Goal: Transaction & Acquisition: Book appointment/travel/reservation

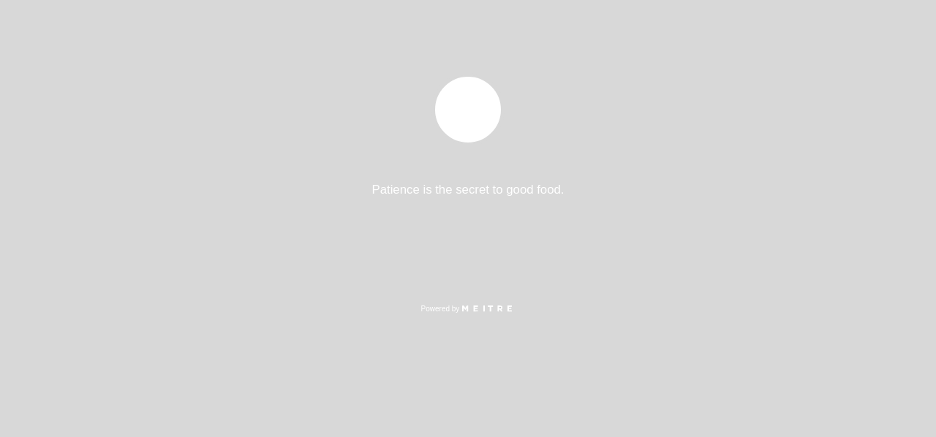
select select "pt"
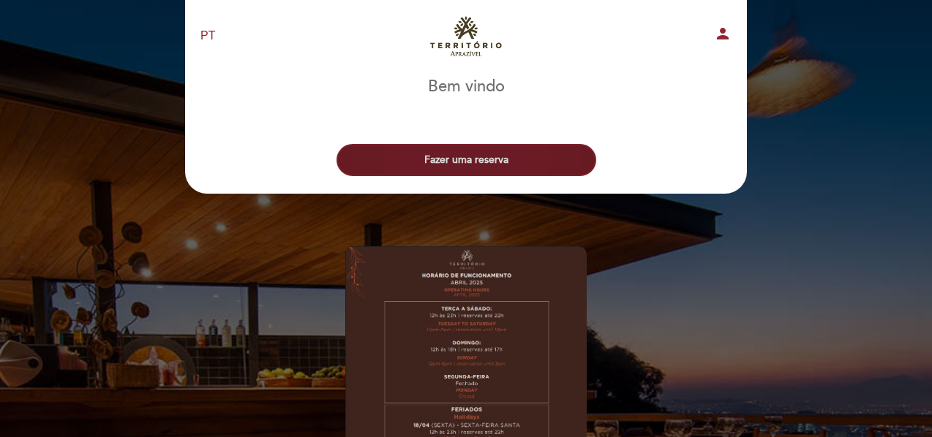
click at [502, 157] on button "Fazer uma reserva" at bounding box center [466, 160] width 260 height 32
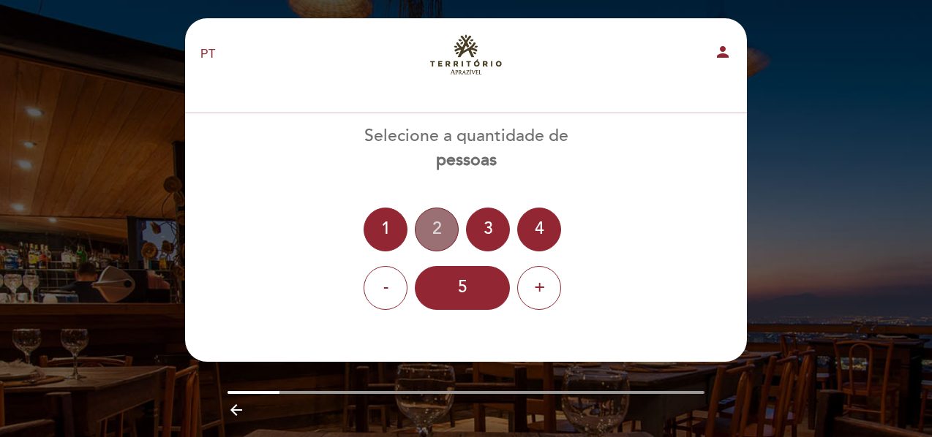
click at [432, 238] on div "2" at bounding box center [437, 230] width 44 height 44
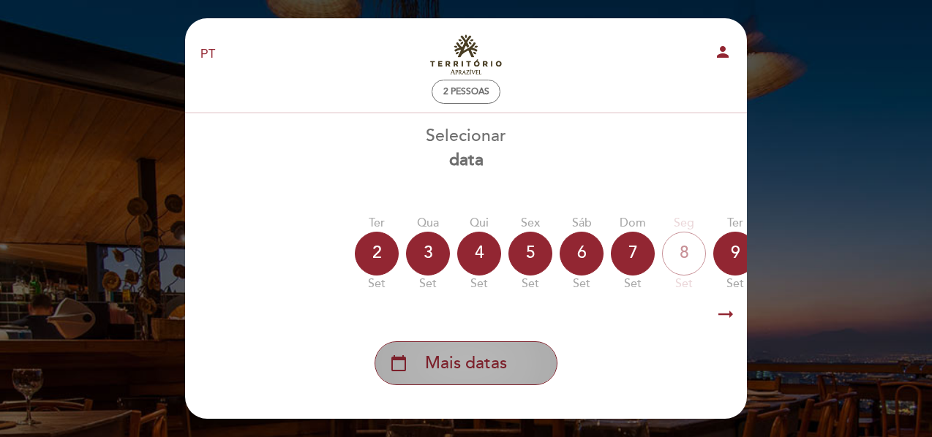
click at [489, 347] on div "calendar_today Mais datas" at bounding box center [466, 364] width 183 height 44
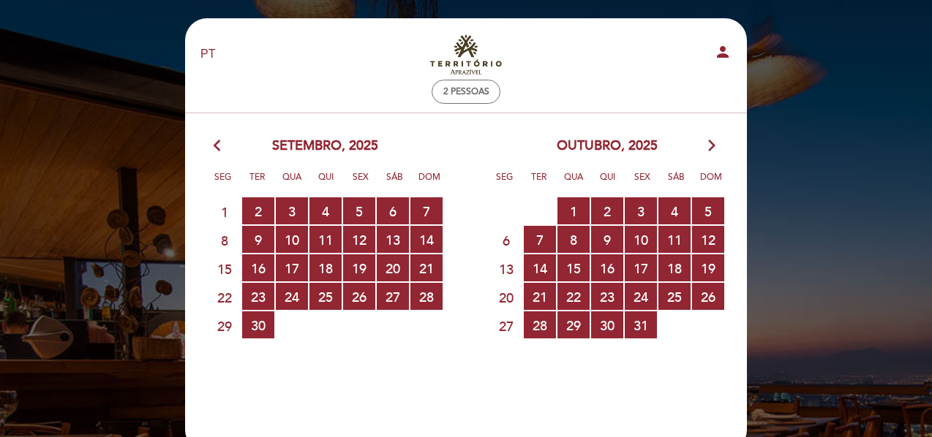
click at [705, 148] on icon "arrow_forward_ios" at bounding box center [711, 146] width 13 height 19
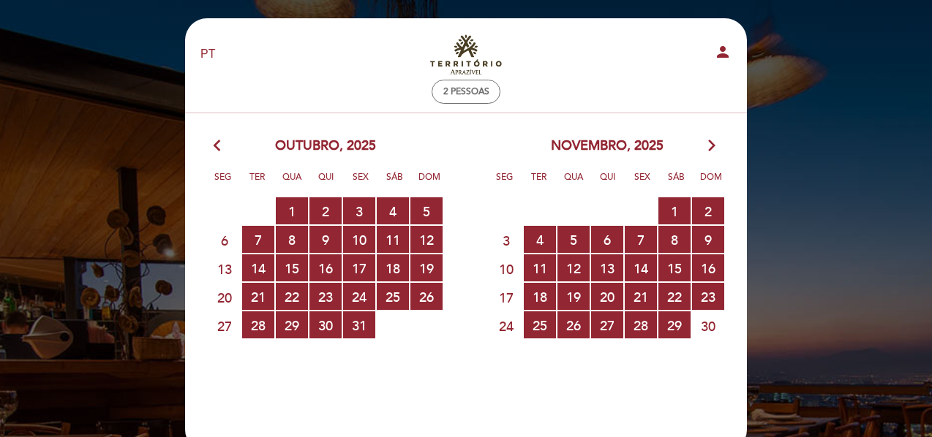
click at [226, 154] on icon "arrow_back_ios" at bounding box center [220, 146] width 13 height 19
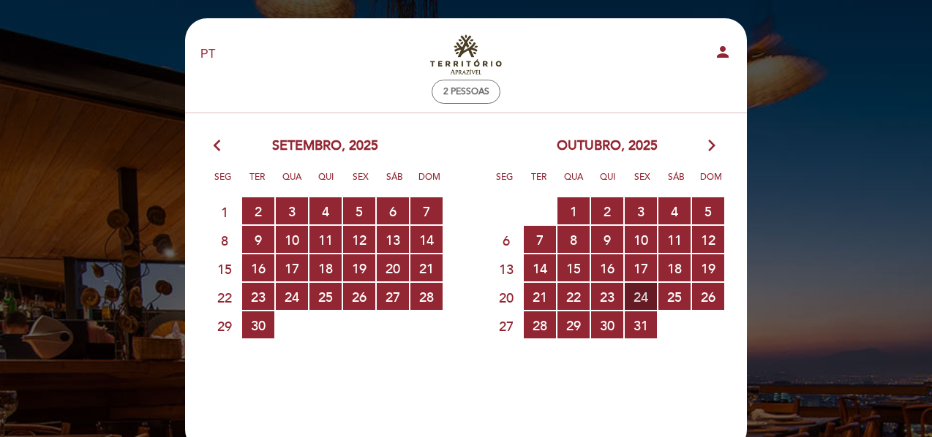
click at [642, 296] on span "24 RESERVAS DISPONÍVEIS" at bounding box center [641, 296] width 32 height 27
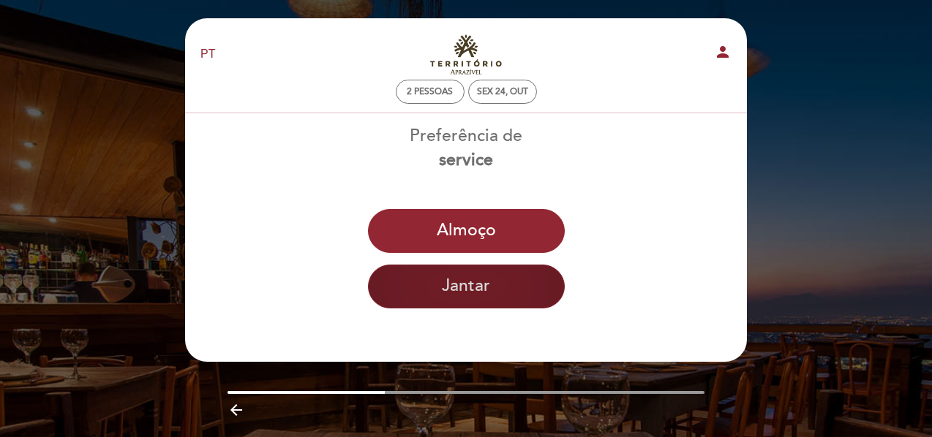
click at [432, 298] on button "Jantar" at bounding box center [466, 287] width 197 height 44
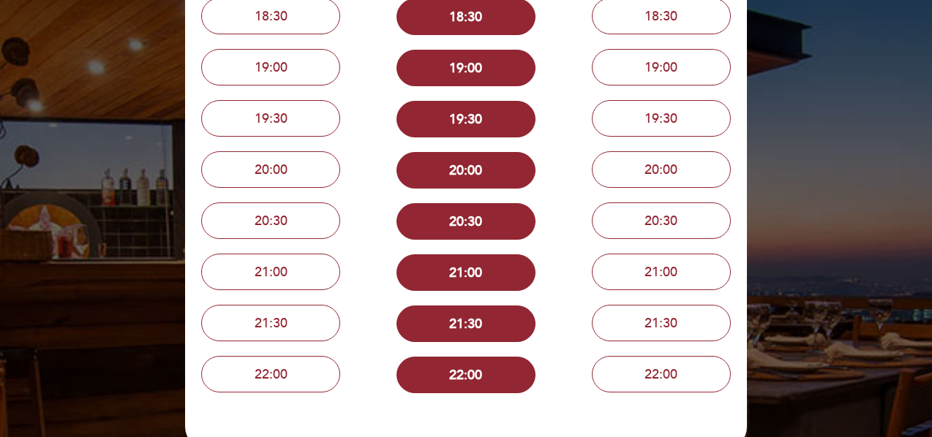
scroll to position [293, 0]
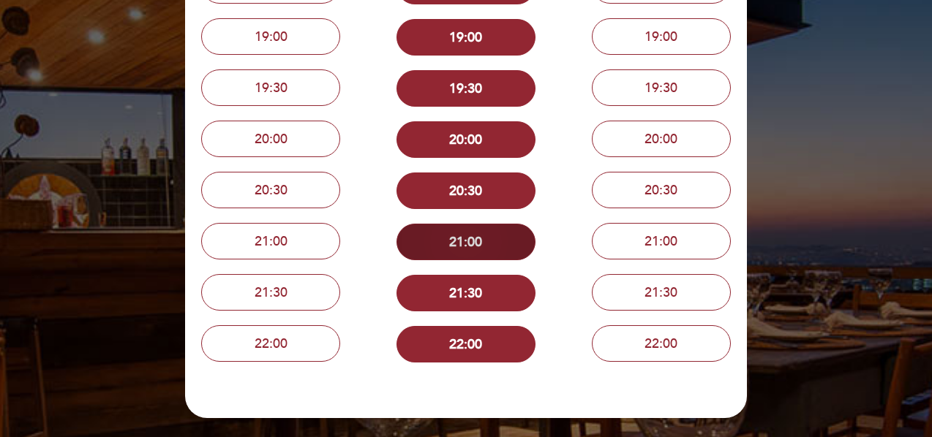
click at [472, 249] on button "21:00" at bounding box center [465, 242] width 139 height 37
